Goal: Use online tool/utility: Utilize a website feature to perform a specific function

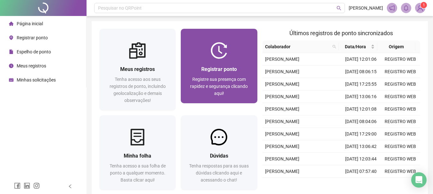
click at [200, 74] on div "Registrar ponto Registre sua presença com rapidez e segurança clicando aqui!" at bounding box center [218, 81] width 61 height 32
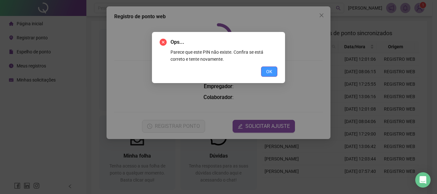
click at [273, 70] on button "OK" at bounding box center [269, 72] width 16 height 10
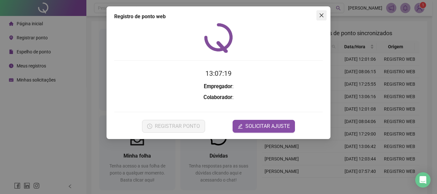
click at [320, 15] on icon "close" at bounding box center [321, 15] width 5 height 5
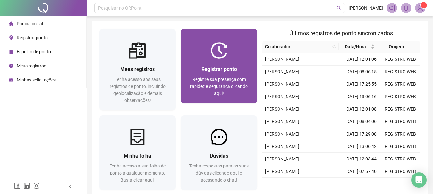
drag, startPoint x: 253, startPoint y: 106, endPoint x: 224, endPoint y: 93, distance: 31.7
click at [253, 105] on div "Registrar ponto Registre sua presença com rapidez e segurança clicando aqui!" at bounding box center [218, 71] width 81 height 84
click at [211, 88] on span "Registre sua presença com rapidez e segurança clicando aqui!" at bounding box center [219, 86] width 58 height 19
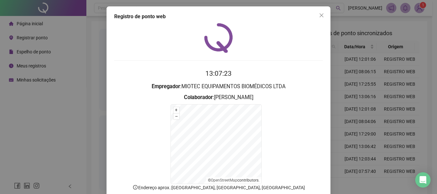
scroll to position [40, 0]
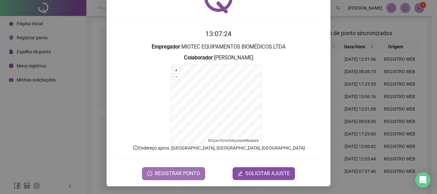
click at [176, 173] on span "REGISTRAR PONTO" at bounding box center [177, 174] width 45 height 8
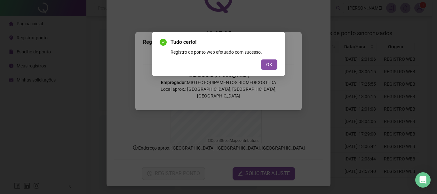
click at [271, 65] on span "OK" at bounding box center [269, 64] width 6 height 7
